Goal: Use online tool/utility: Use online tool/utility

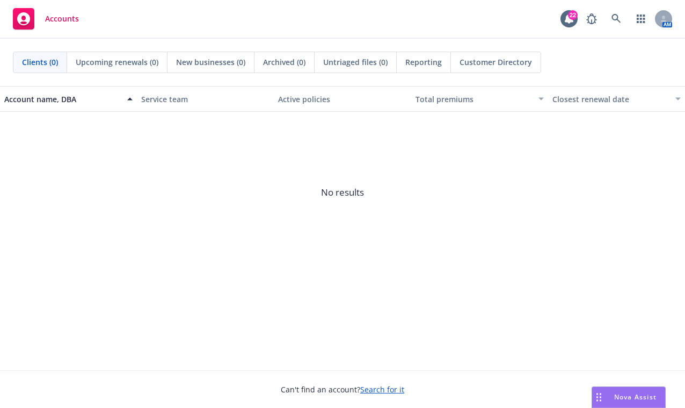
click at [630, 396] on span "Nova Assist" at bounding box center [635, 396] width 42 height 9
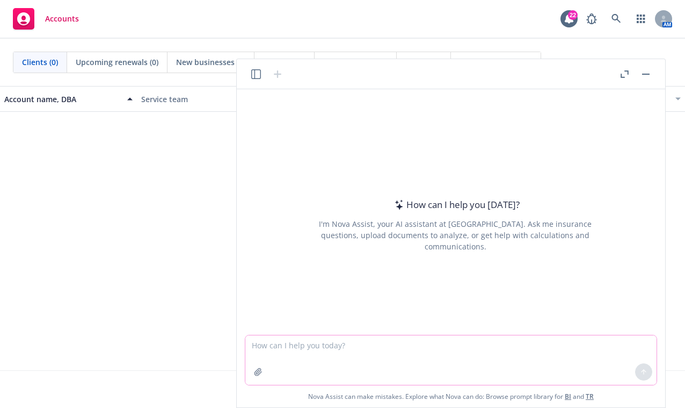
click at [442, 349] on textarea at bounding box center [450, 359] width 411 height 49
type textarea "create an email response to the attached"
